Goal: Navigation & Orientation: Find specific page/section

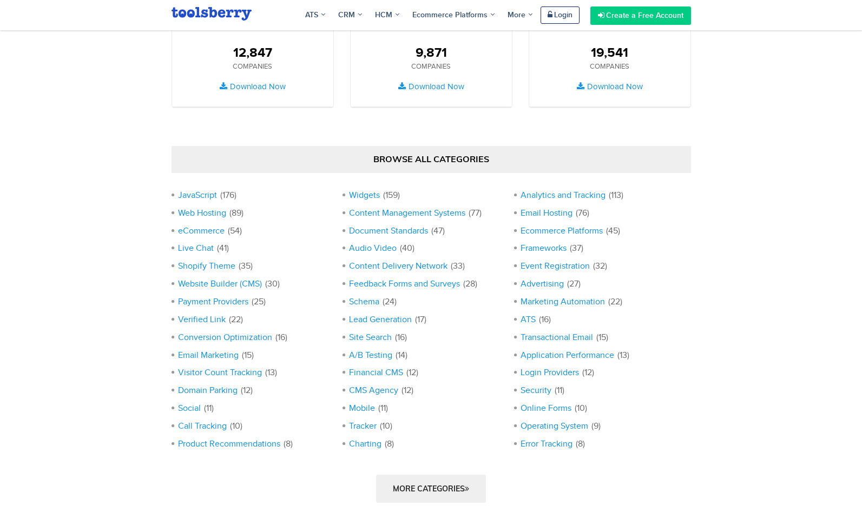
scroll to position [974, 0]
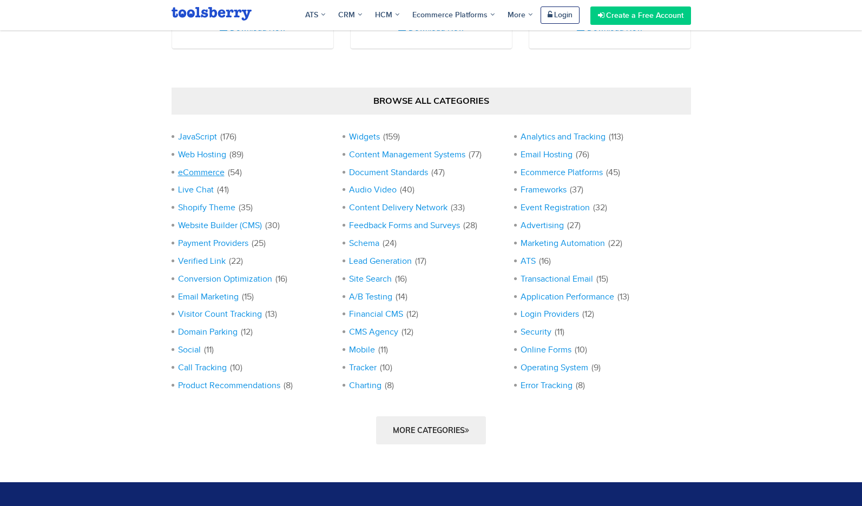
click at [209, 172] on link "eCommerce" at bounding box center [201, 172] width 47 height 9
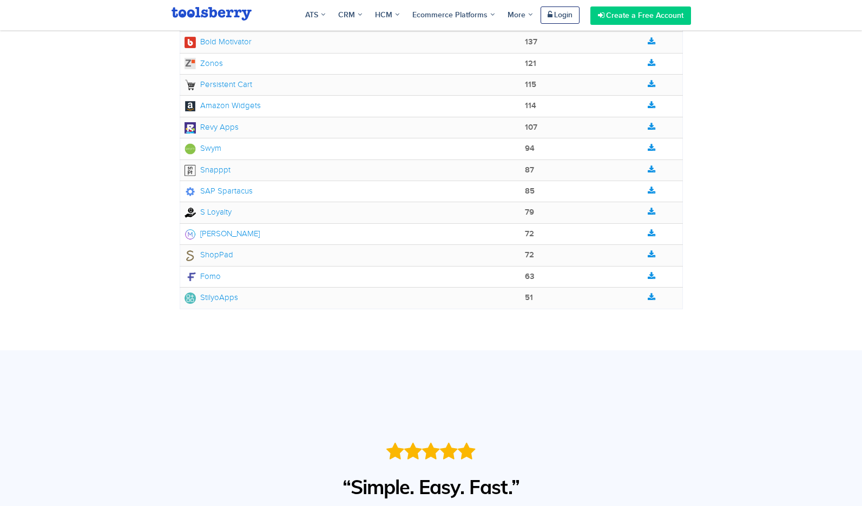
scroll to position [974, 0]
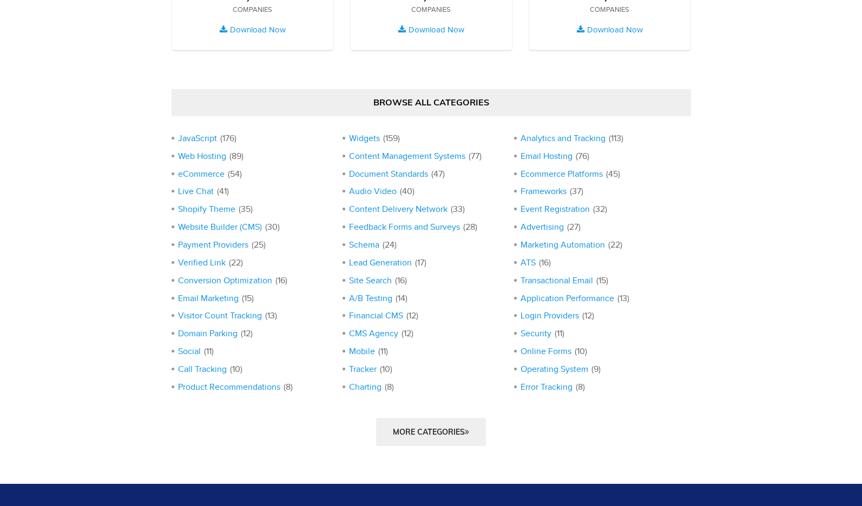
scroll to position [1008, 0]
click at [425, 432] on link "More Categories" at bounding box center [431, 432] width 110 height 28
